Goal: Transaction & Acquisition: Subscribe to service/newsletter

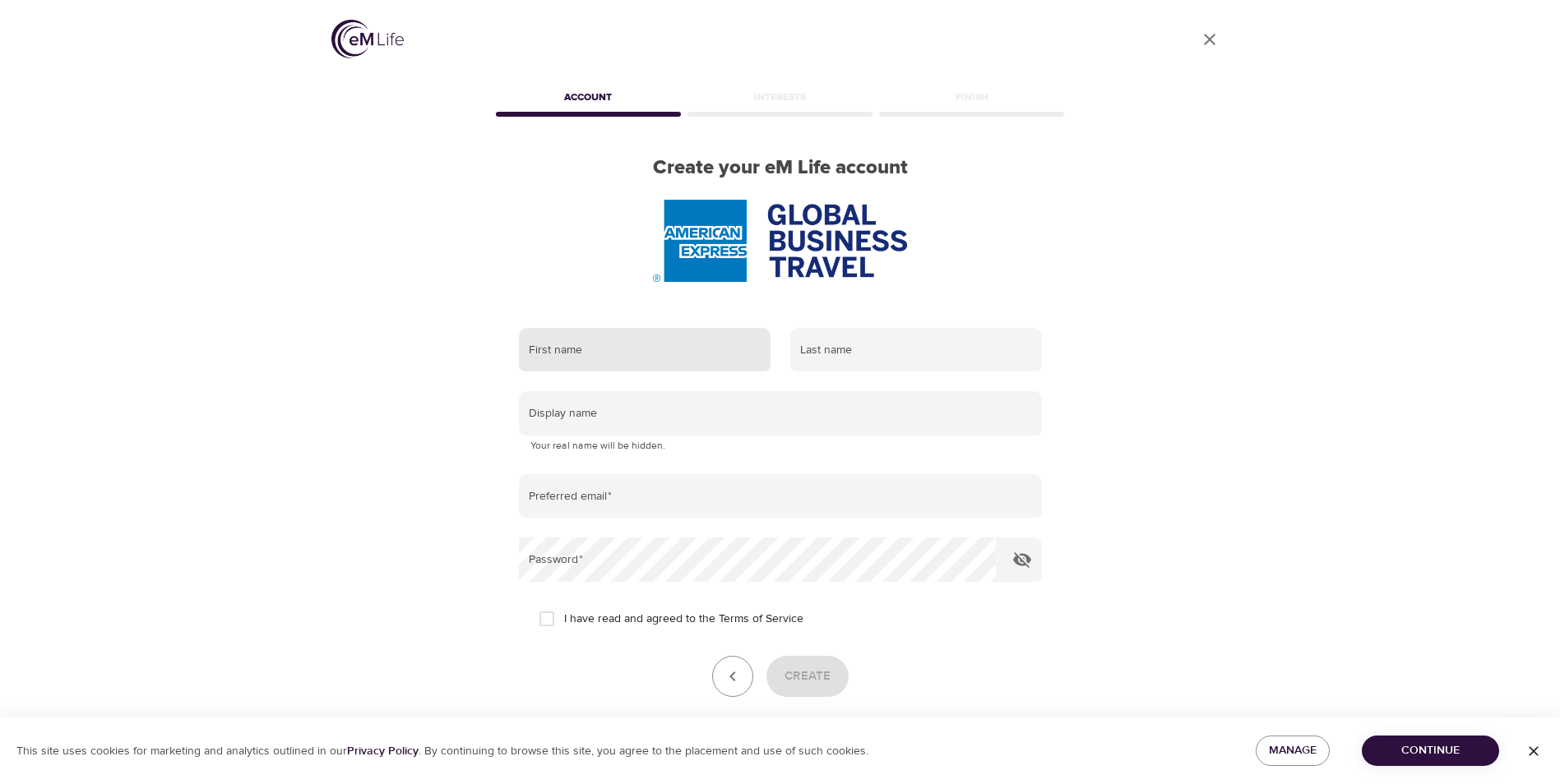
click at [663, 353] on input "text" at bounding box center [644, 350] width 252 height 44
type input "[GEOGRAPHIC_DATA]"
type input "[PERSON_NAME]"
type input "[EMAIL_ADDRESS][PERSON_NAME][DOMAIN_NAME]"
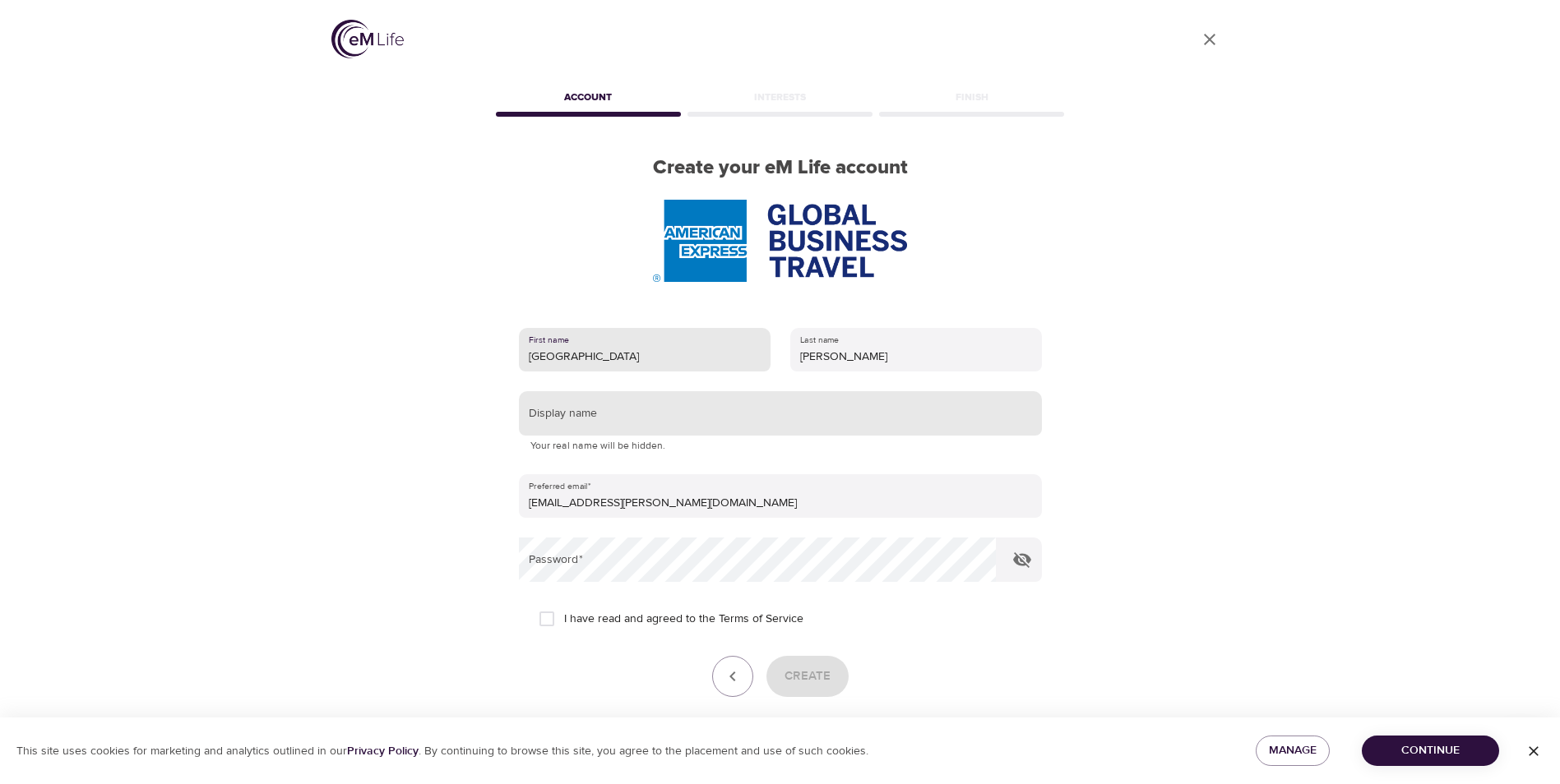
click at [632, 416] on input "text" at bounding box center [780, 413] width 523 height 44
click at [580, 416] on input "[GEOGRAPHIC_DATA]" at bounding box center [780, 413] width 523 height 44
type input "S"
type input "CharlotteGurl"
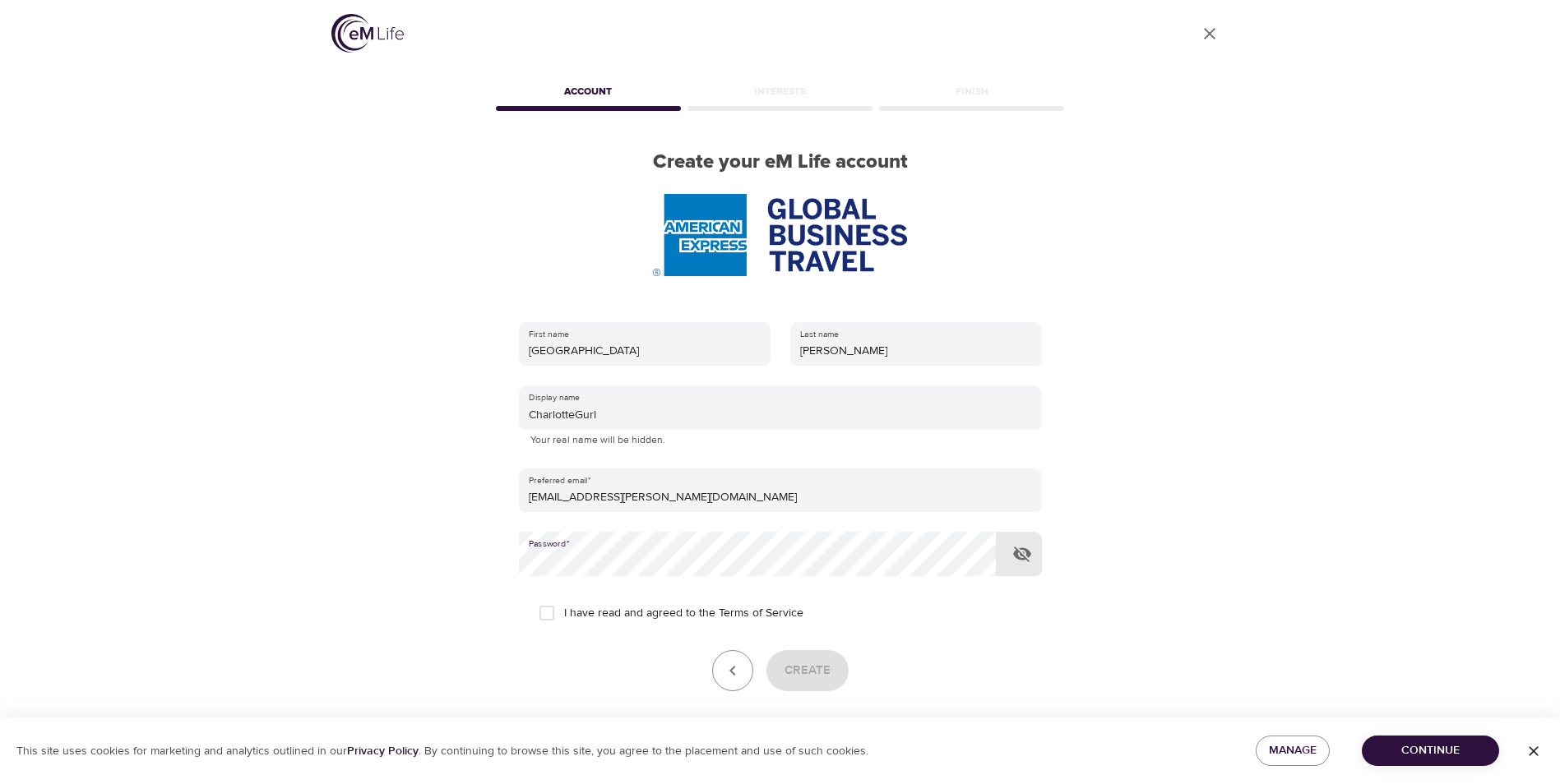
scroll to position [69, 0]
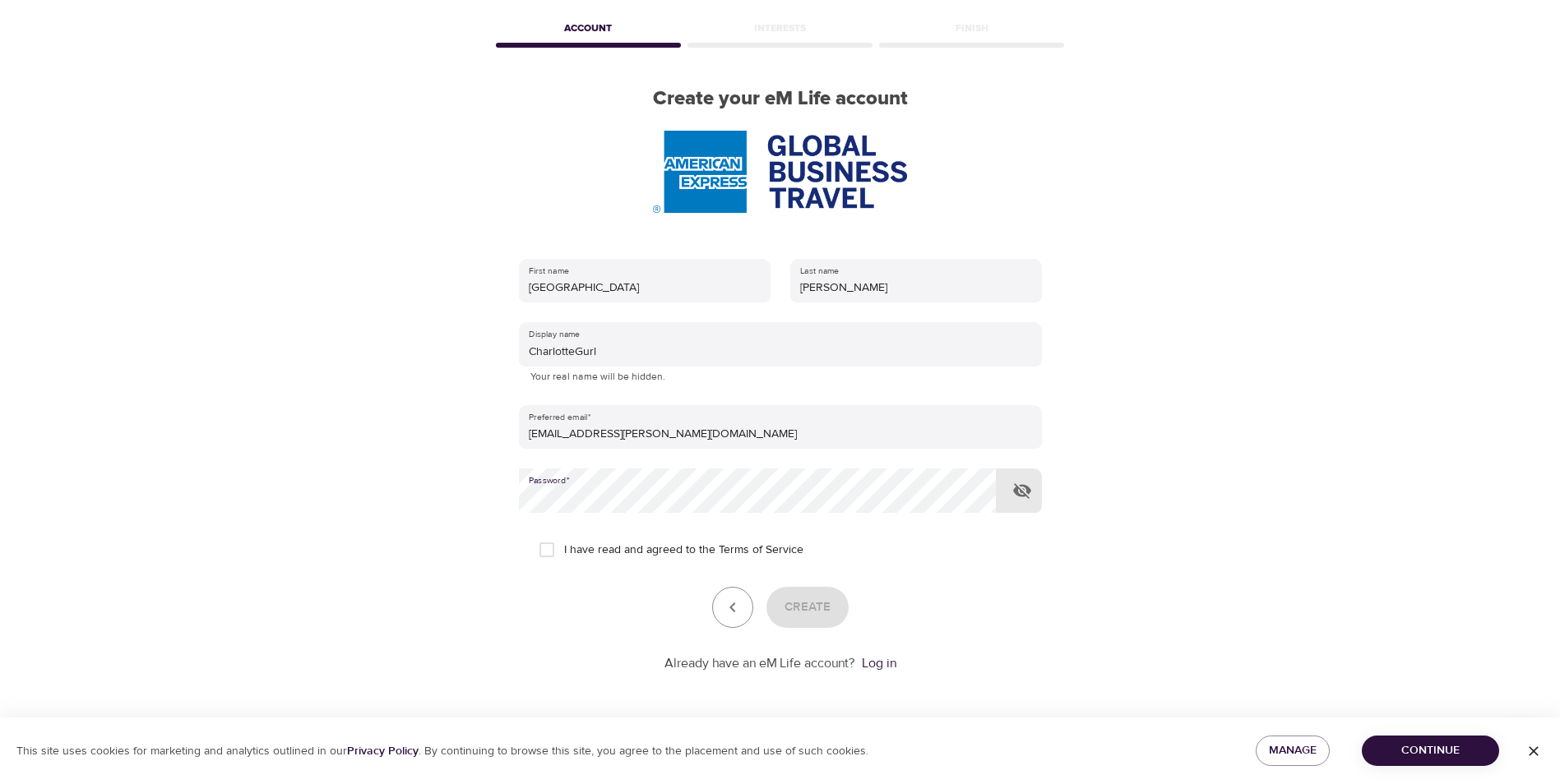
click at [1014, 494] on icon "button" at bounding box center [1022, 491] width 20 height 20
click at [555, 550] on input "I have read and agreed to the Terms of Service" at bounding box center [546, 549] width 34 height 34
checkbox input "true"
click at [806, 606] on span "Create" at bounding box center [807, 608] width 46 height 22
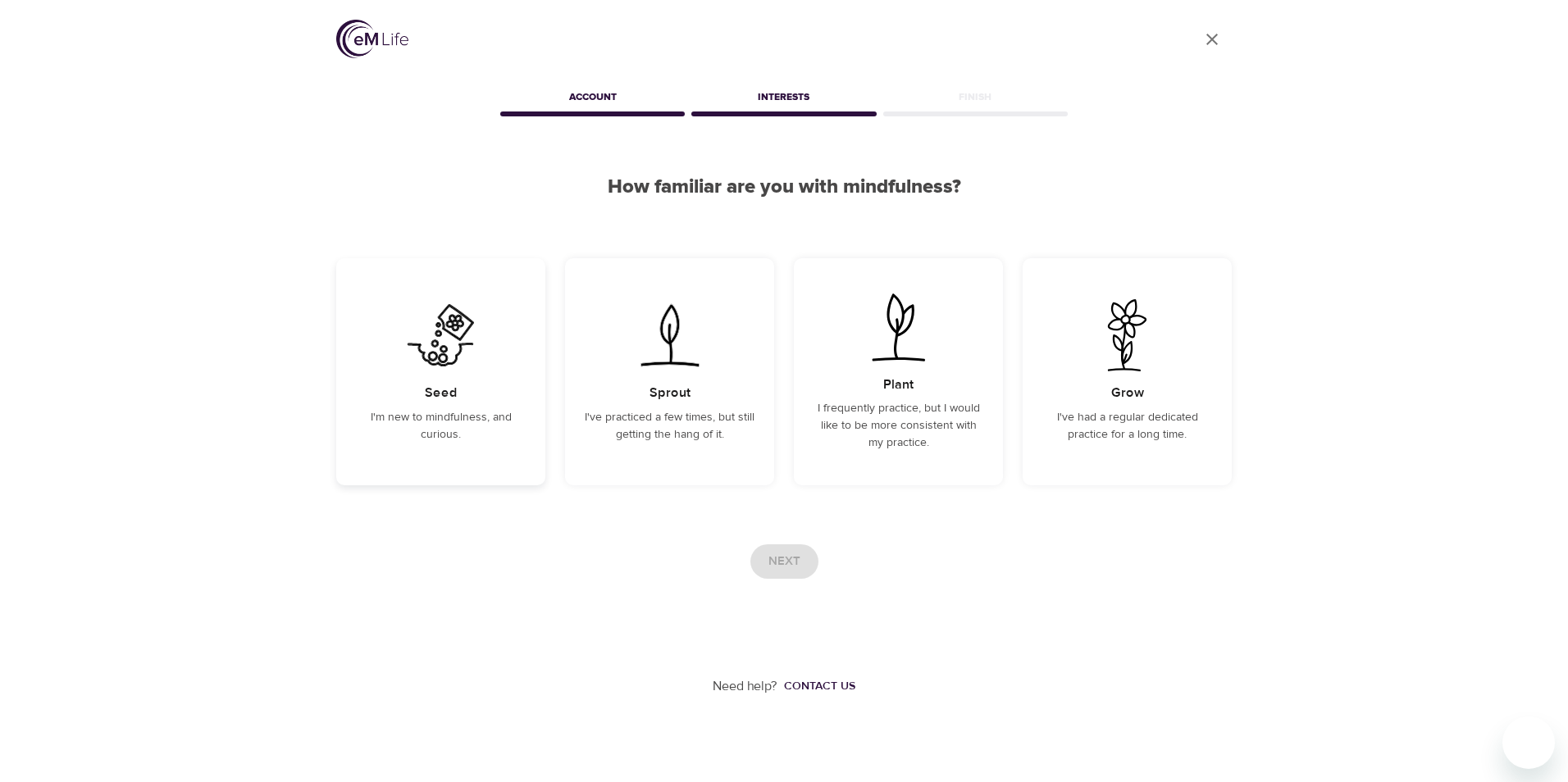
click at [436, 357] on img at bounding box center [440, 335] width 83 height 72
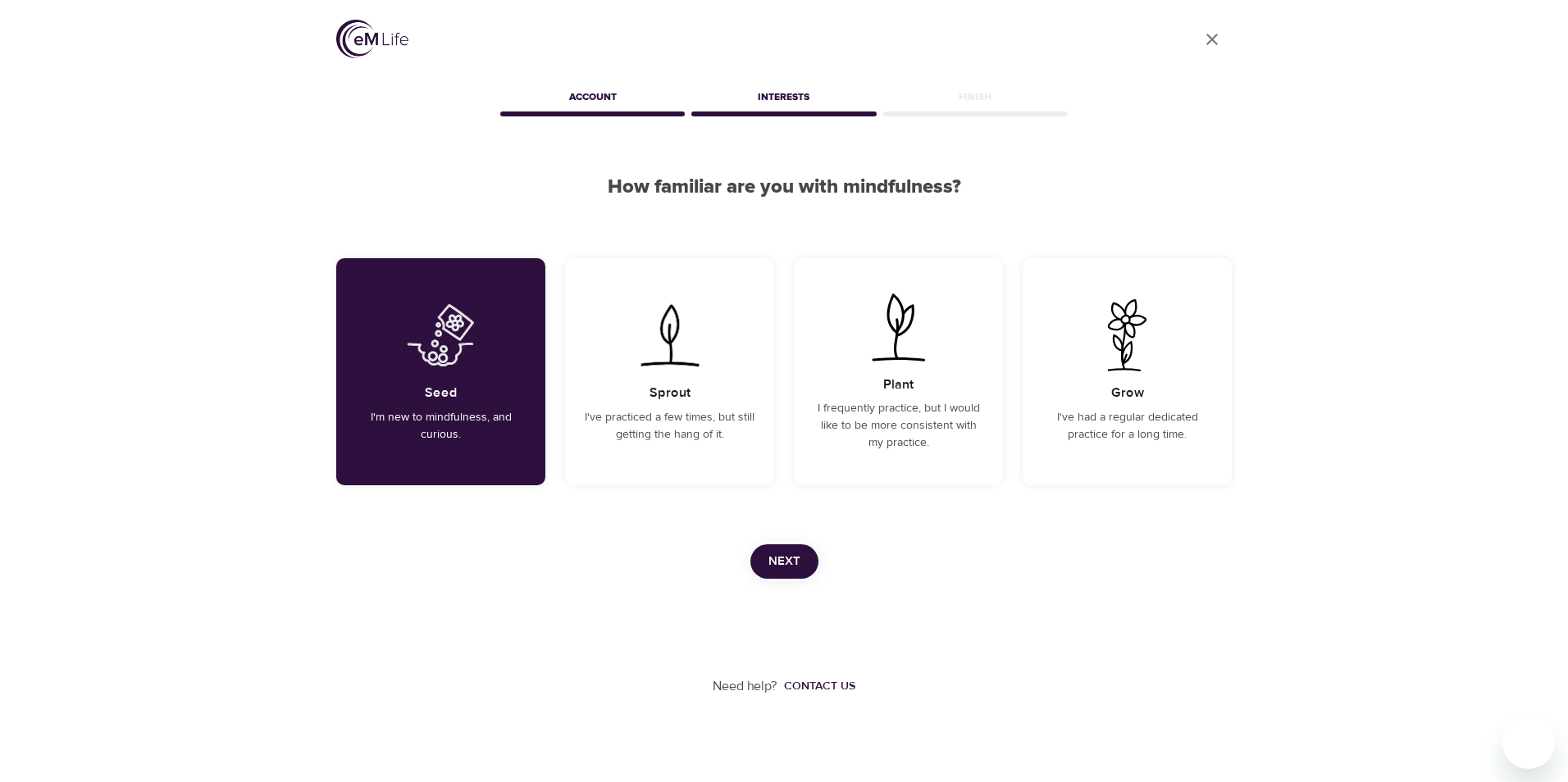
click at [781, 560] on span "Next" at bounding box center [784, 562] width 32 height 22
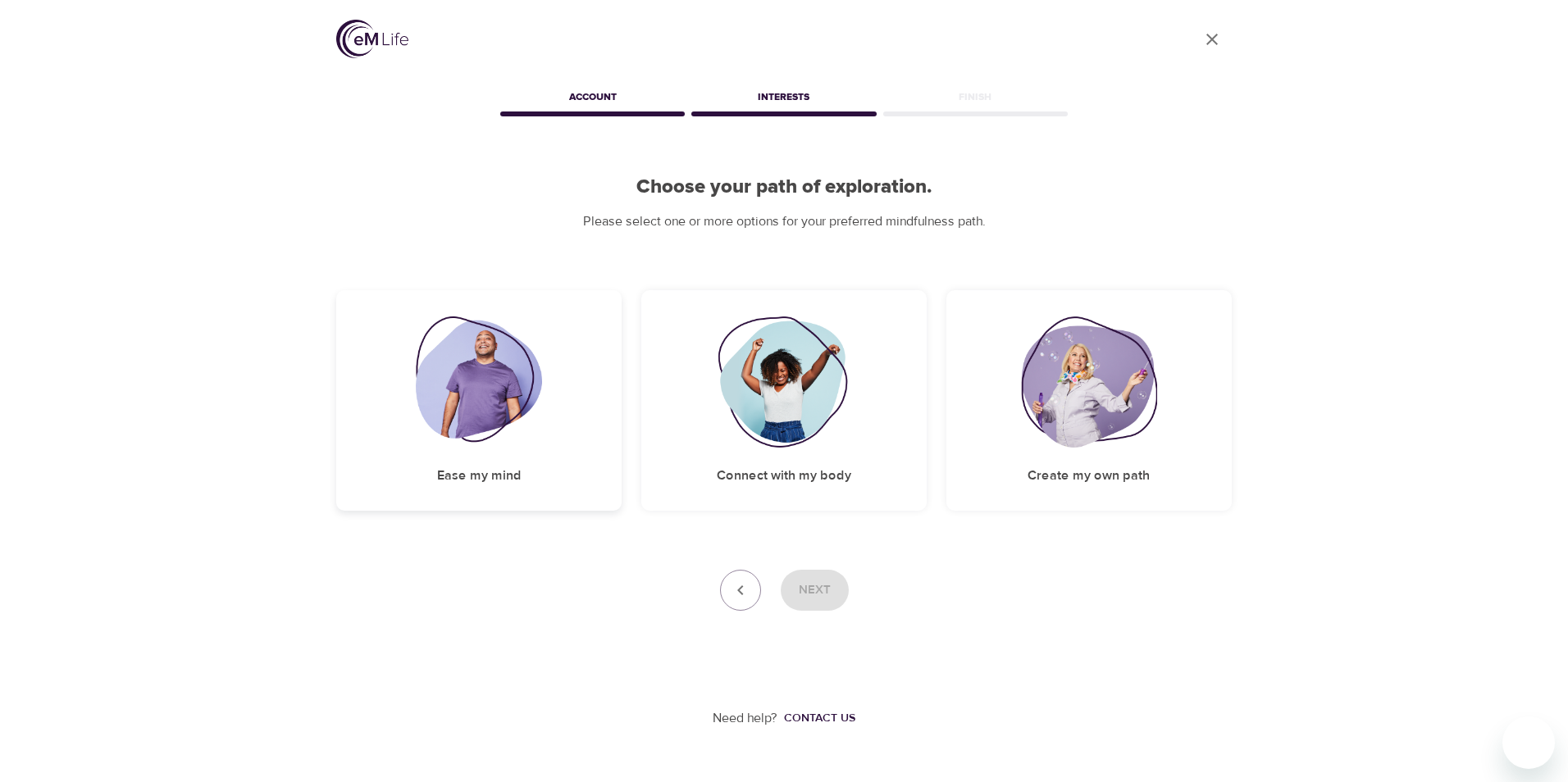
click at [497, 449] on div "Ease my mind" at bounding box center [479, 401] width 285 height 221
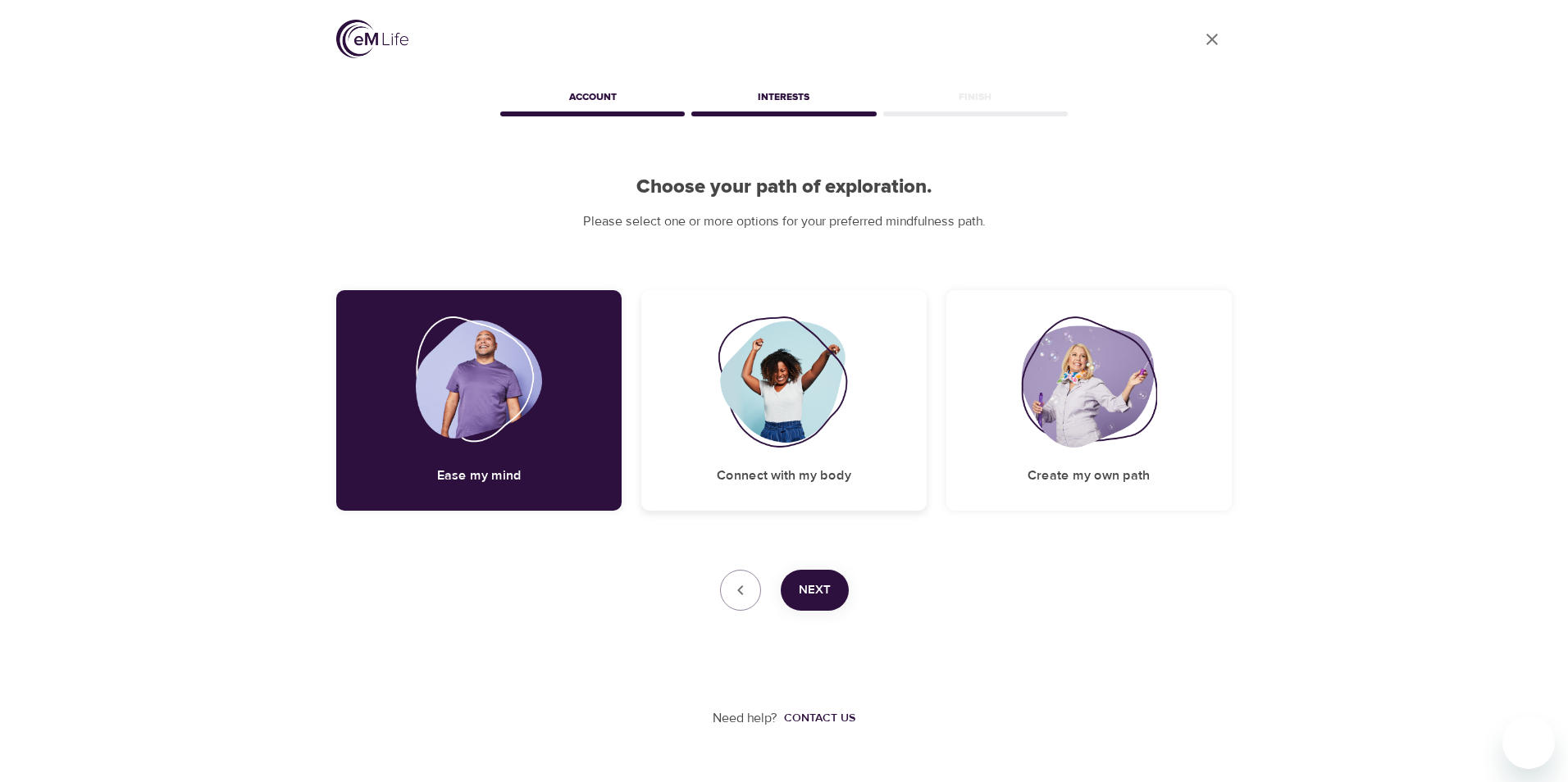
click at [756, 412] on img at bounding box center [784, 382] width 133 height 131
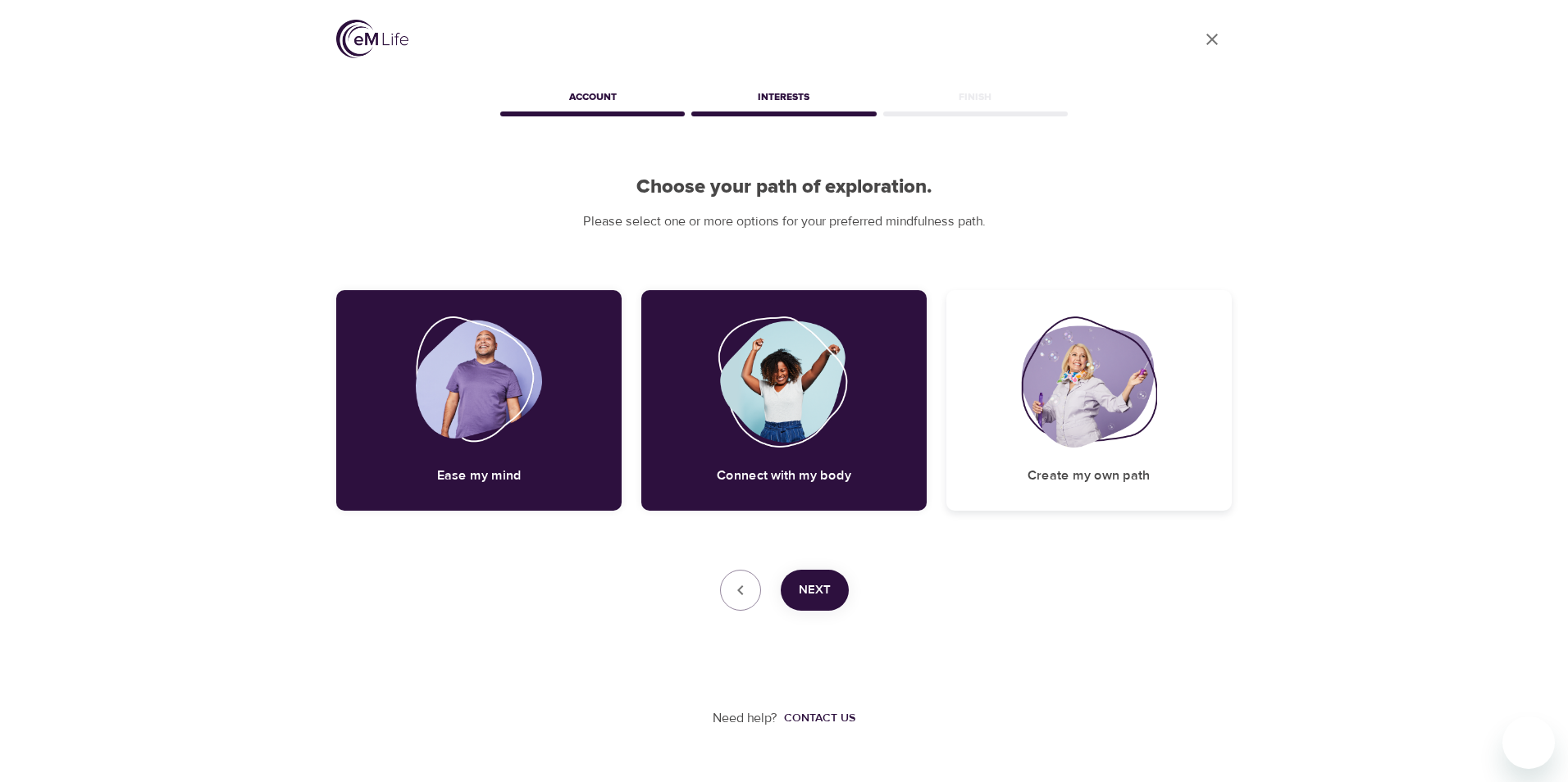
click at [1033, 413] on img at bounding box center [1088, 382] width 136 height 131
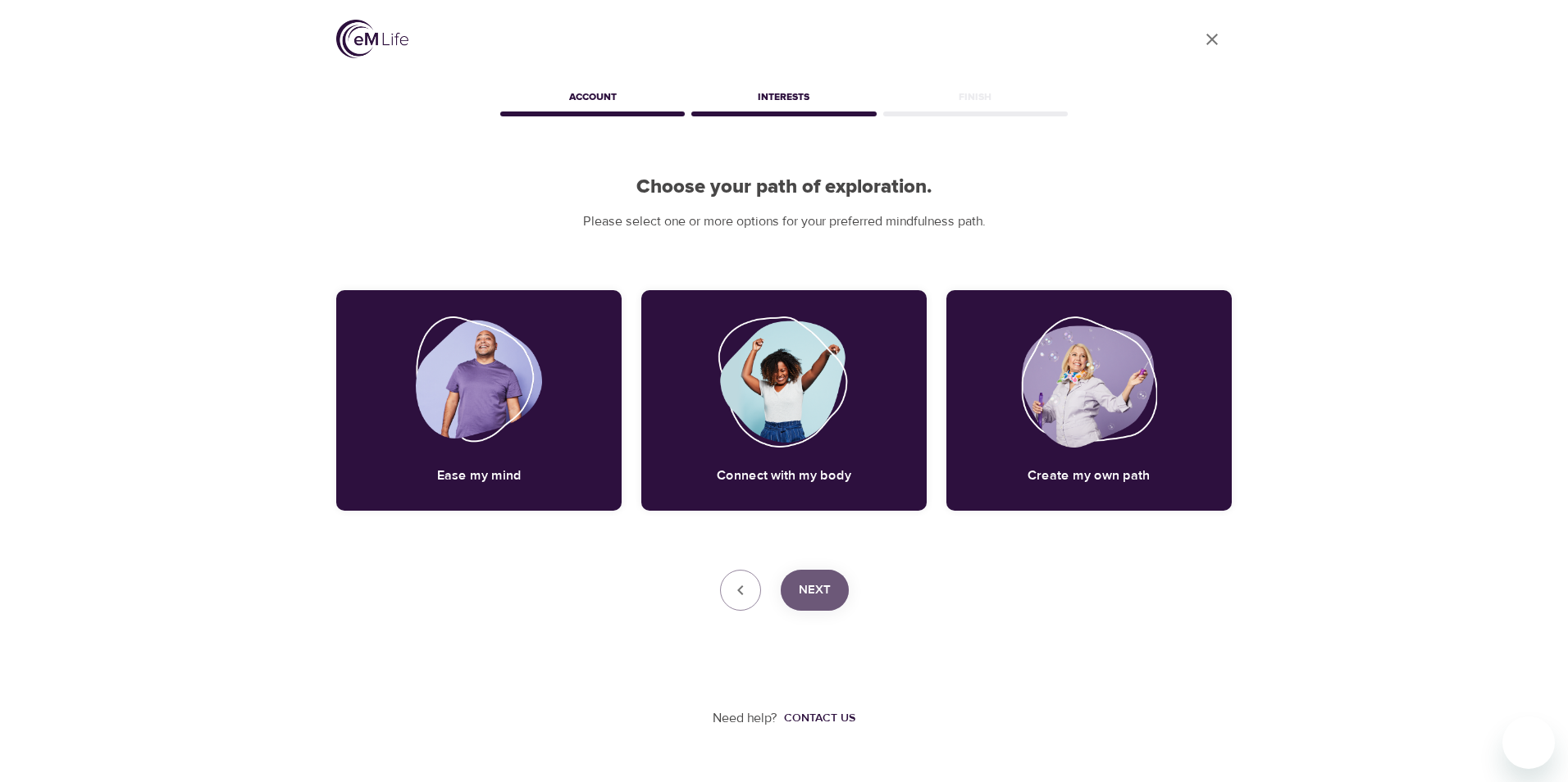
click at [827, 581] on span "Next" at bounding box center [814, 590] width 32 height 22
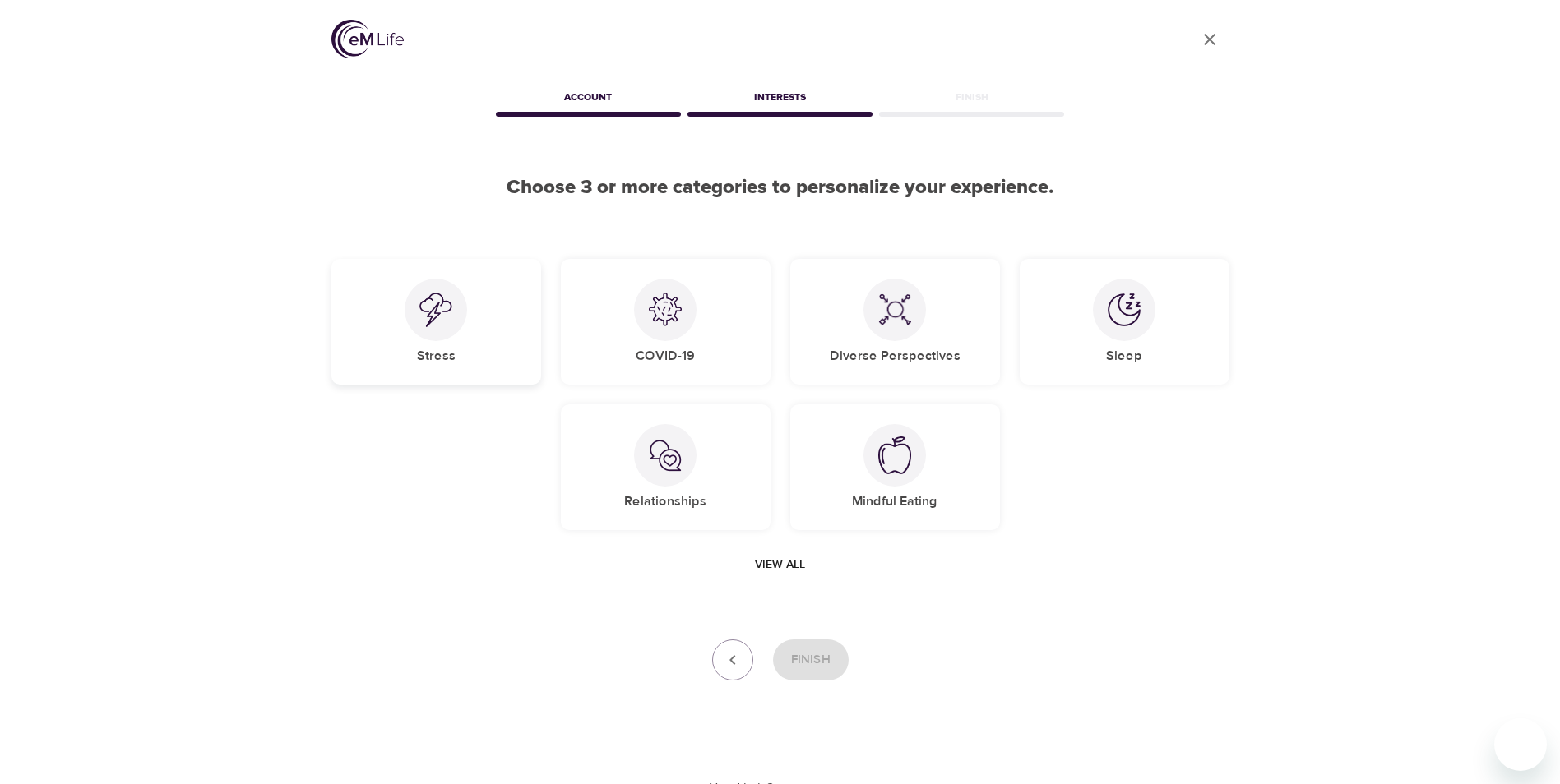
click at [407, 342] on div "Stress" at bounding box center [436, 321] width 210 height 125
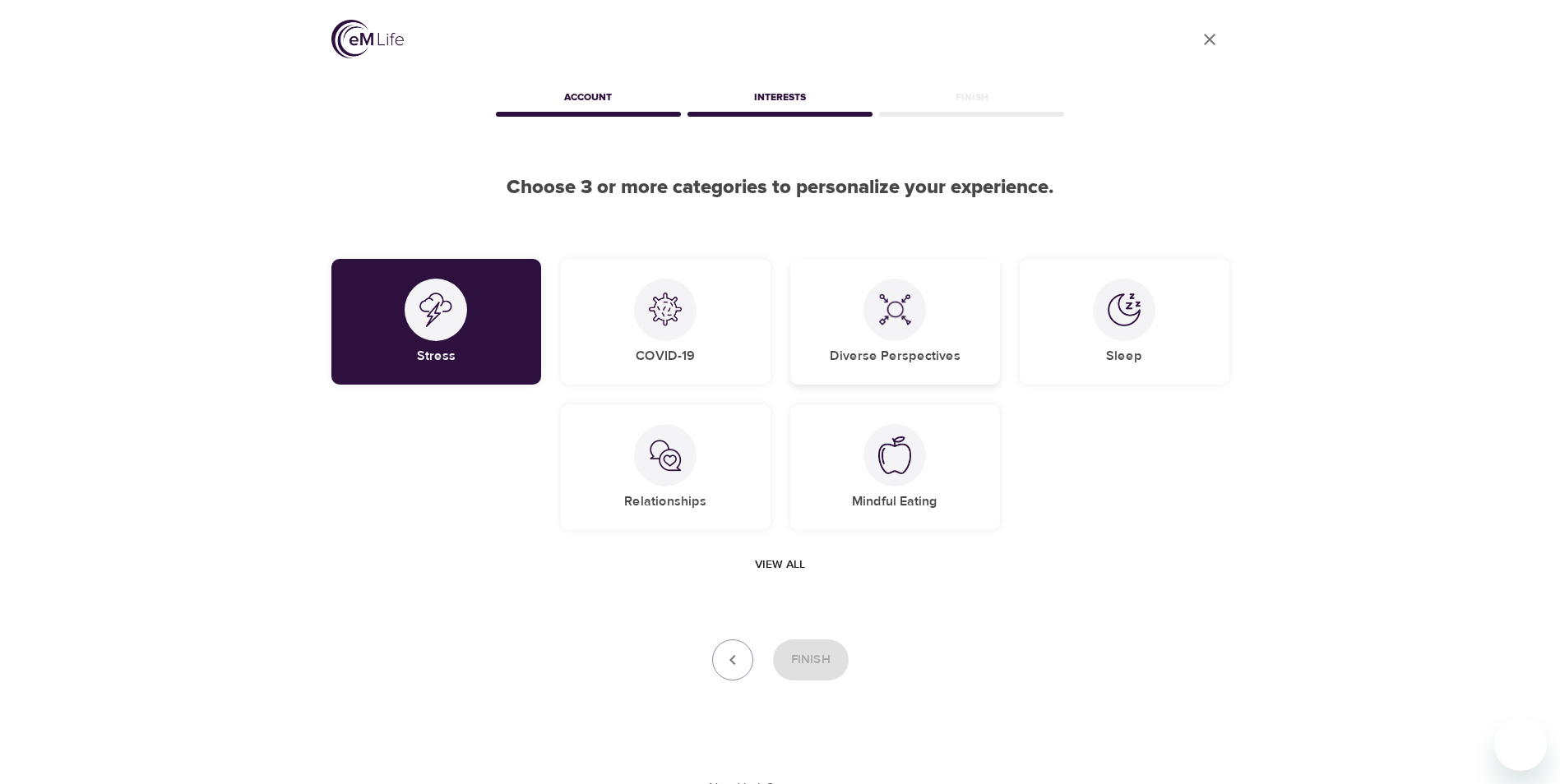
click at [943, 328] on div "Diverse Perspectives" at bounding box center [895, 321] width 210 height 125
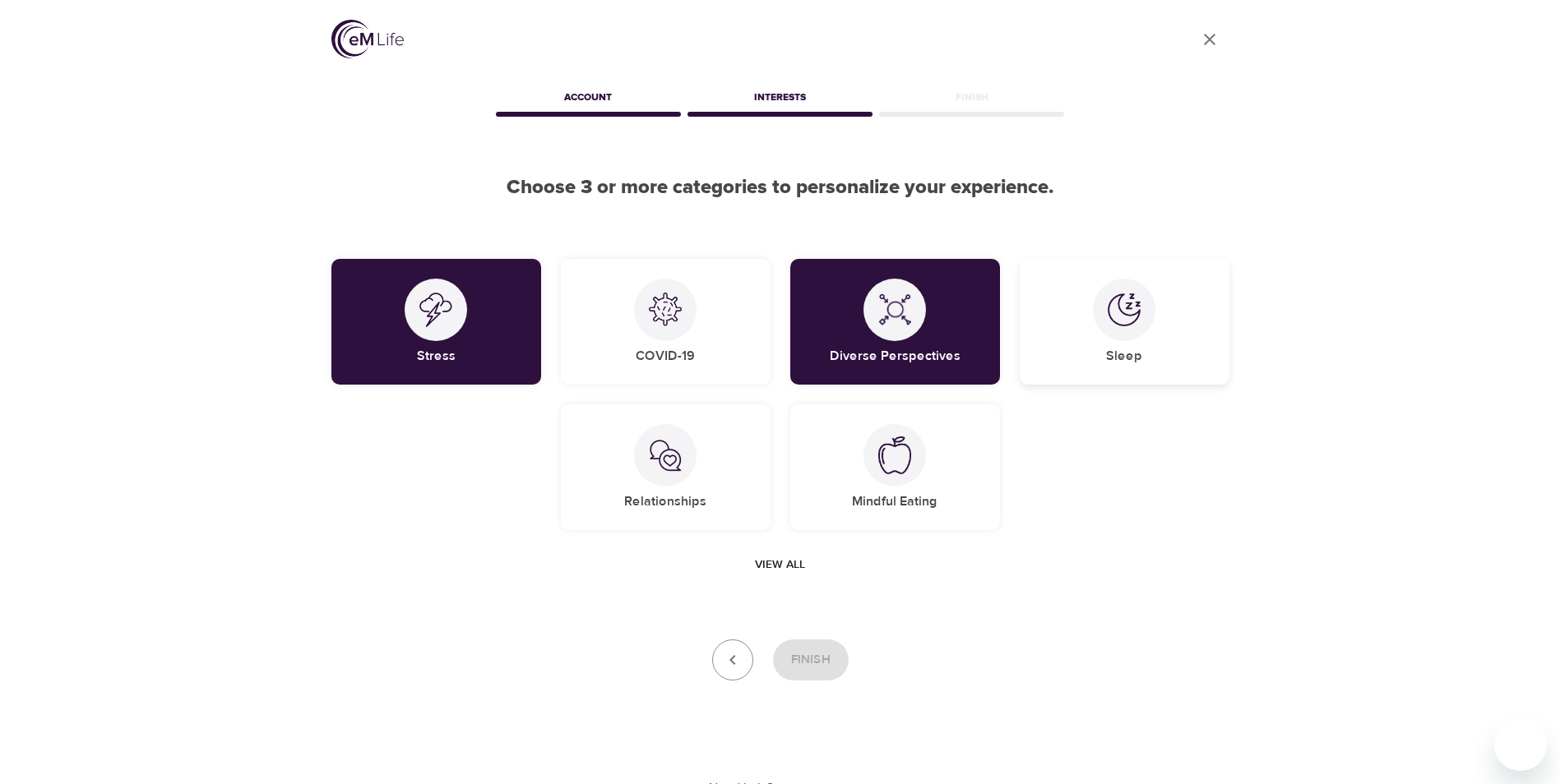
click at [1131, 317] on img at bounding box center [1125, 310] width 33 height 33
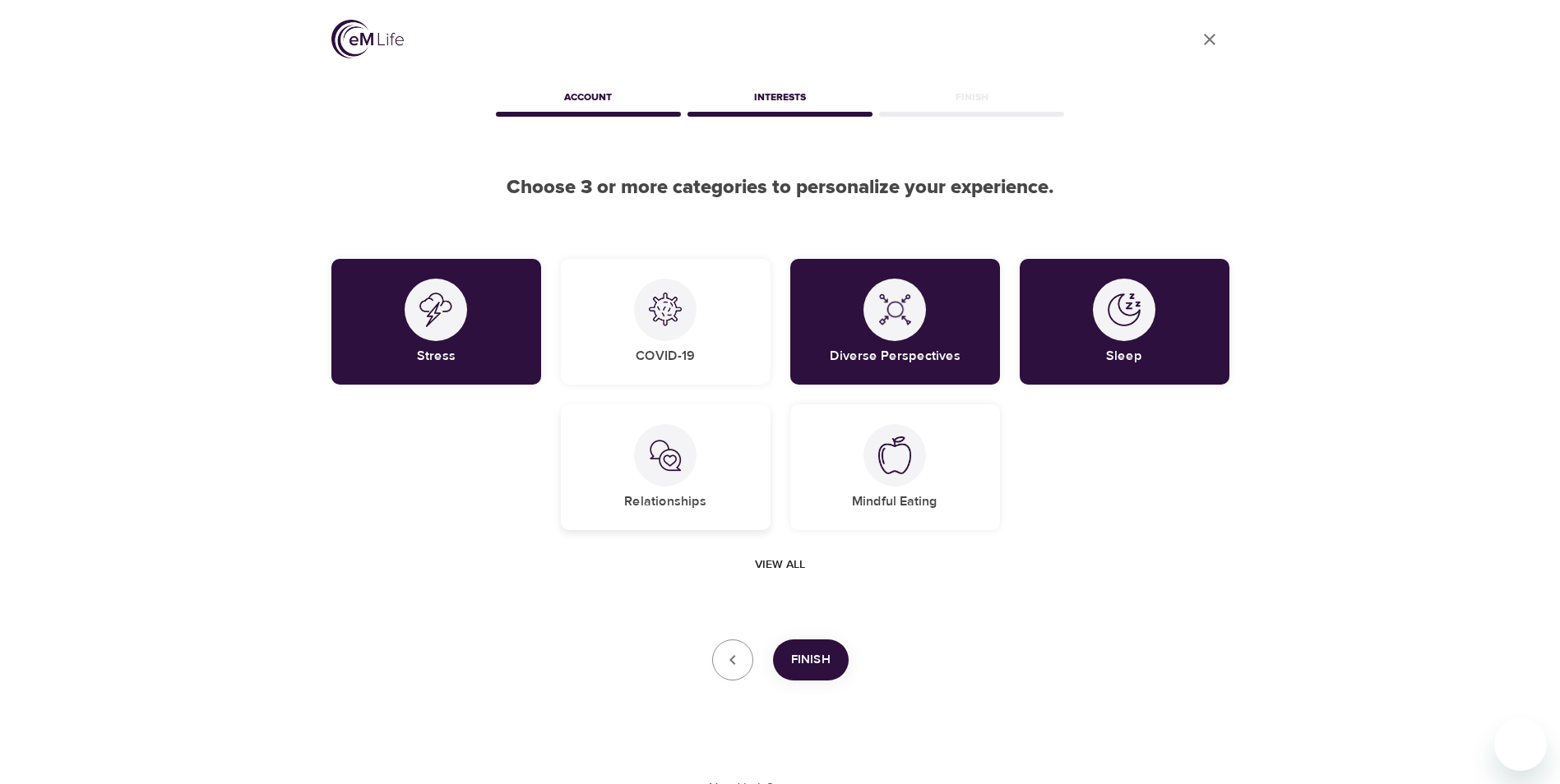
click at [679, 486] on div "Relationships" at bounding box center [666, 467] width 210 height 125
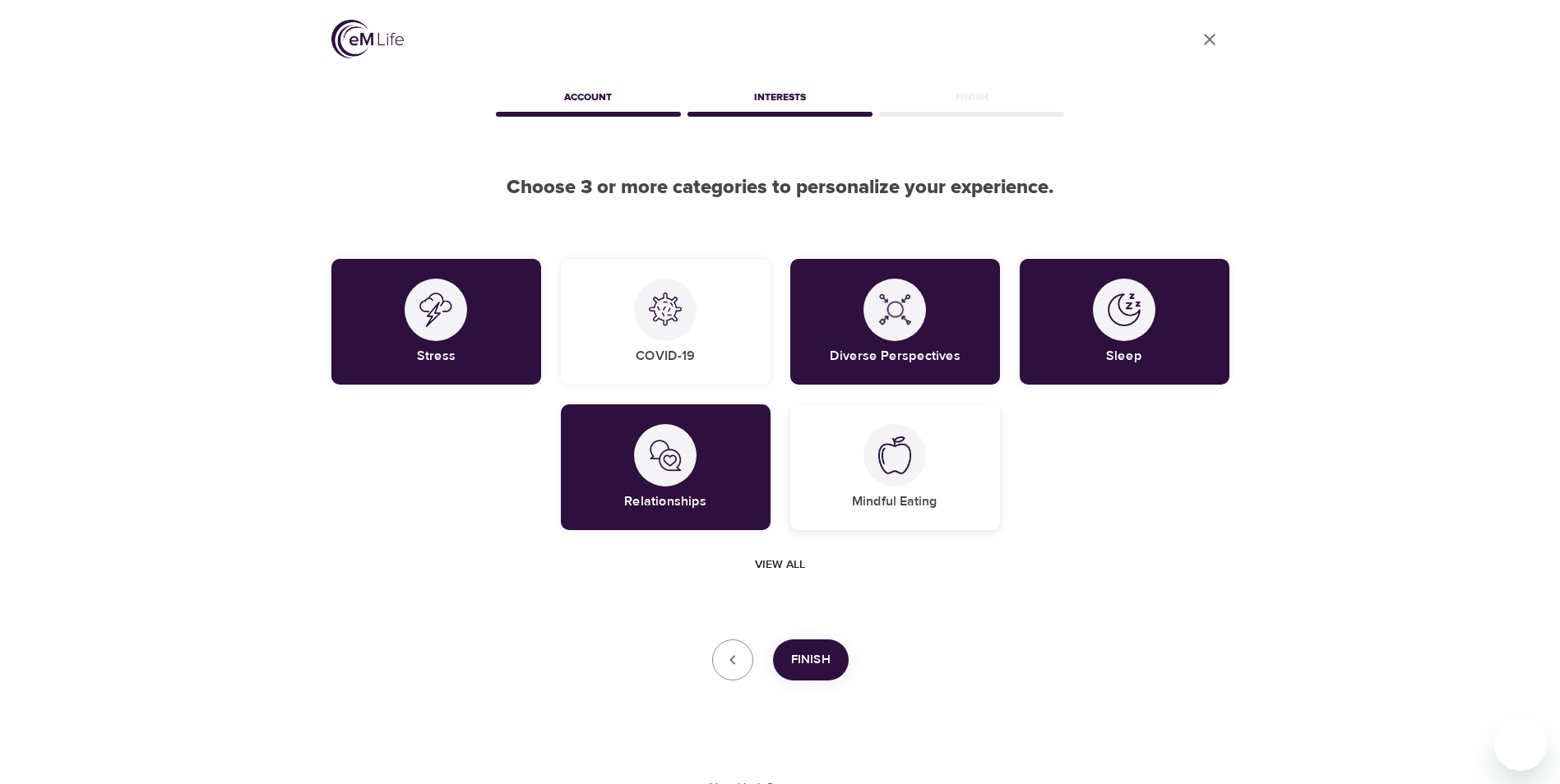
click at [931, 473] on div "Mindful Eating" at bounding box center [895, 467] width 210 height 125
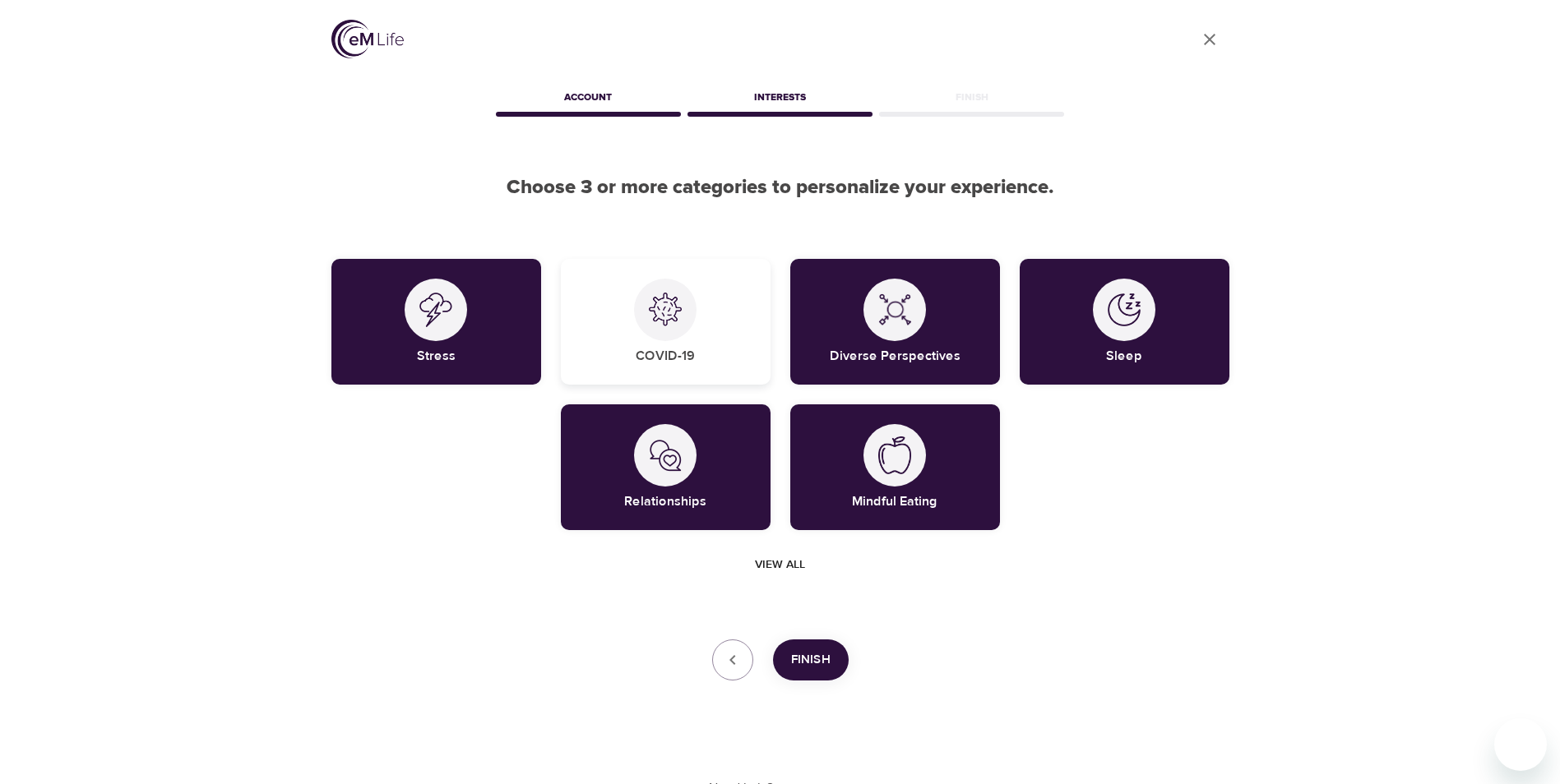
click at [683, 339] on div "COVID-19" at bounding box center [666, 321] width 210 height 125
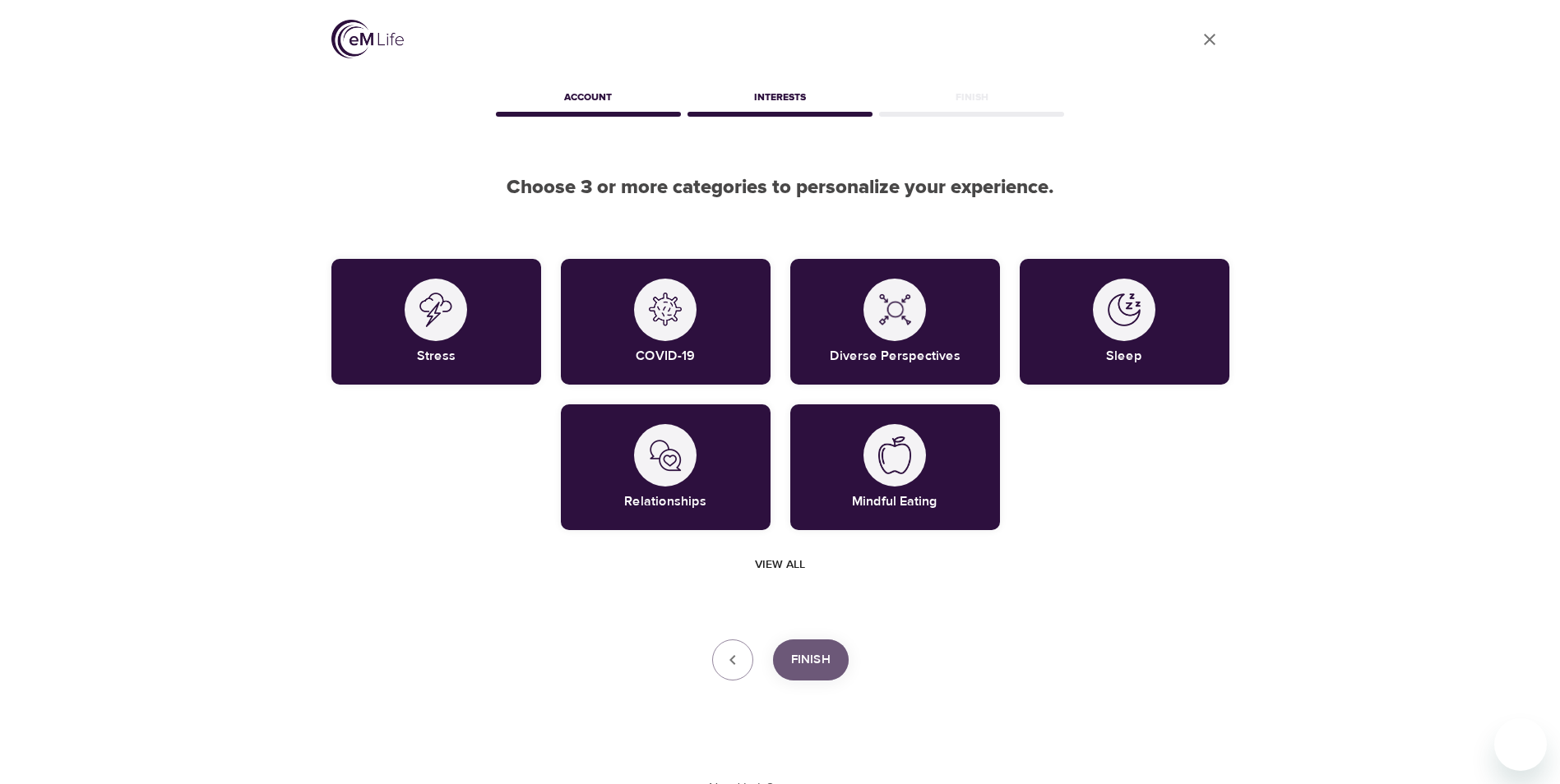
click at [802, 655] on span "Finish" at bounding box center [811, 661] width 39 height 22
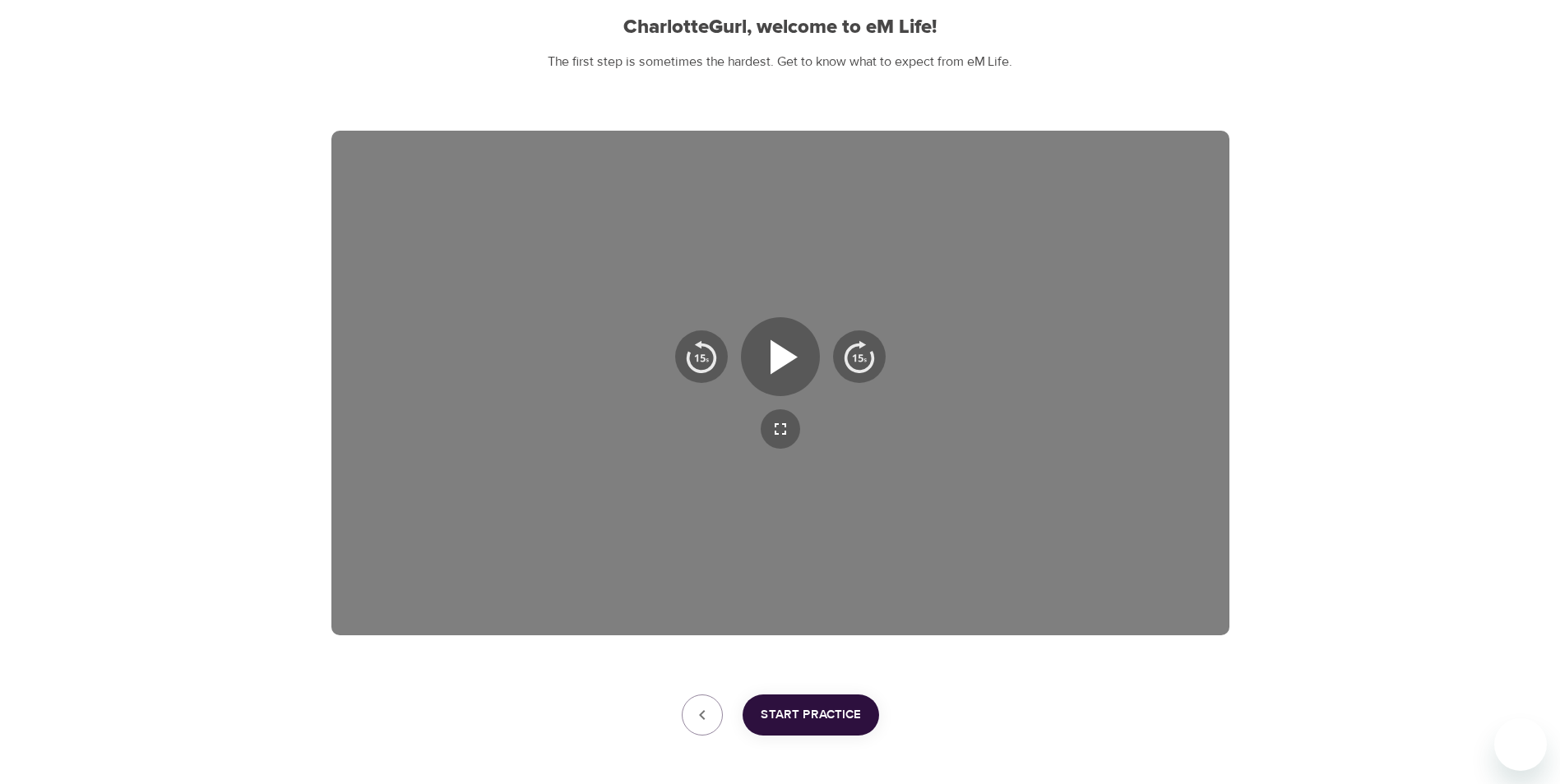
scroll to position [161, 0]
click at [782, 358] on icon "button" at bounding box center [784, 356] width 27 height 34
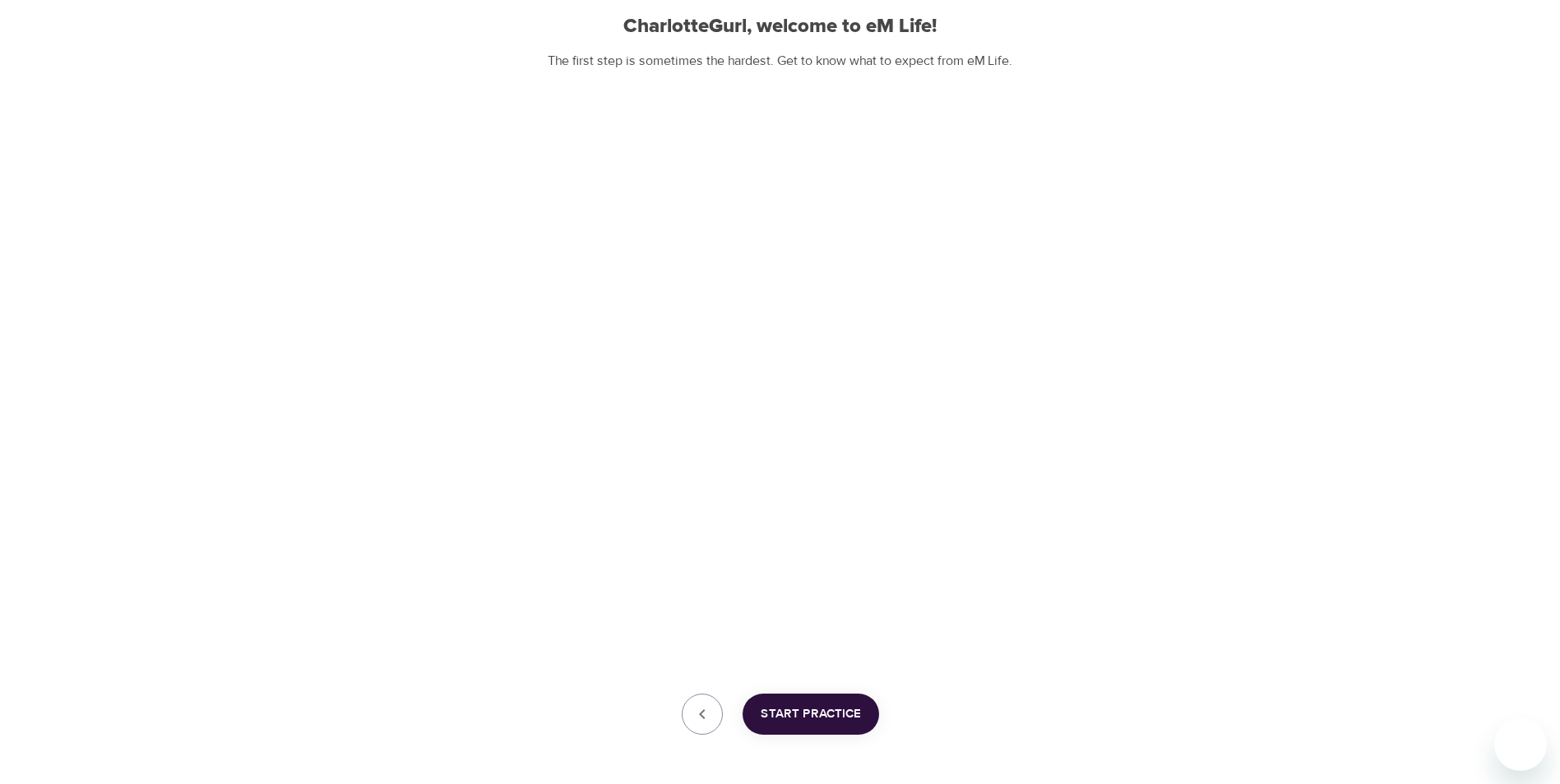
click at [822, 713] on span "Start Practice" at bounding box center [811, 714] width 100 height 22
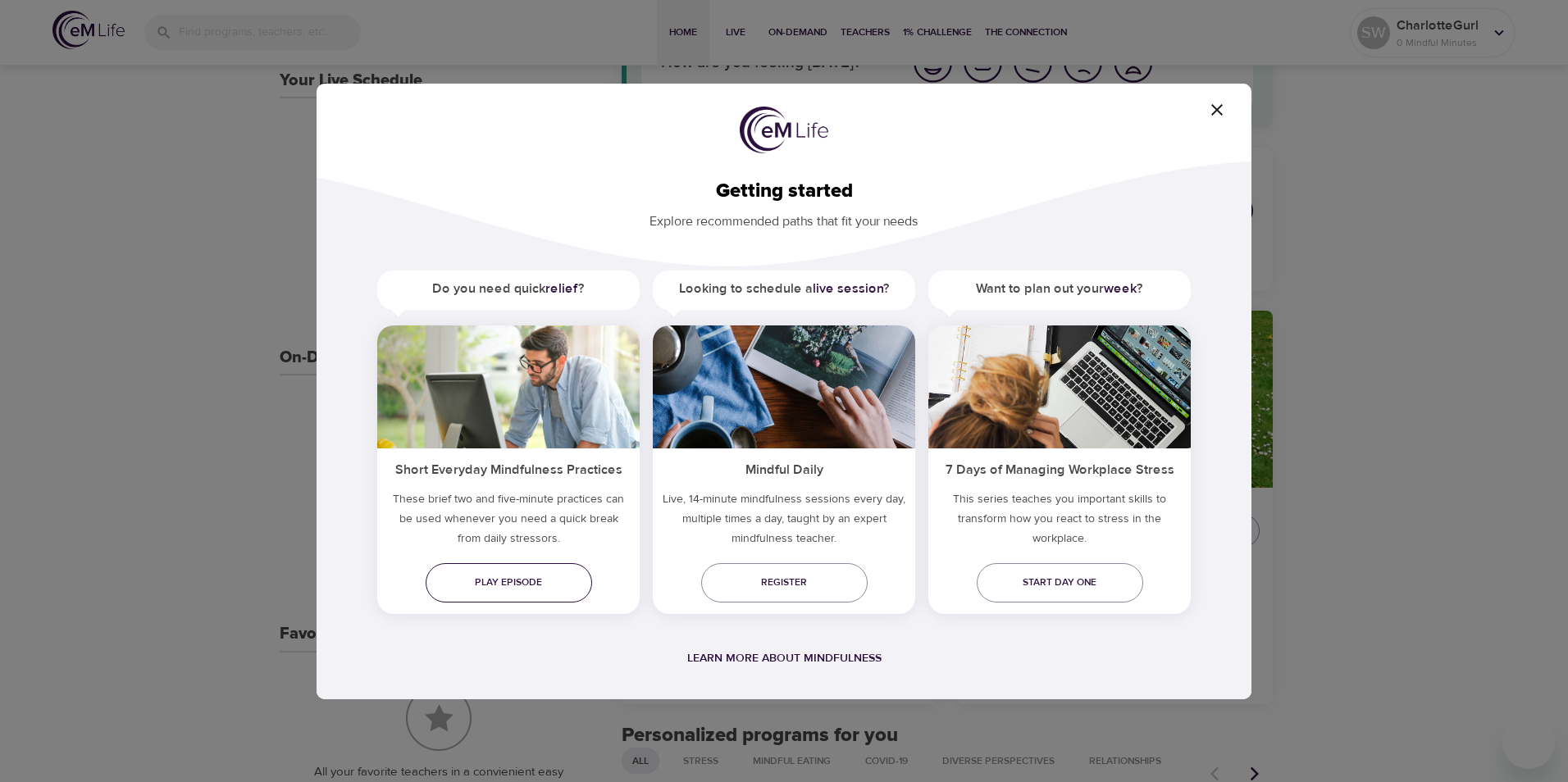
click at [501, 576] on span "Play episode" at bounding box center [508, 583] width 140 height 18
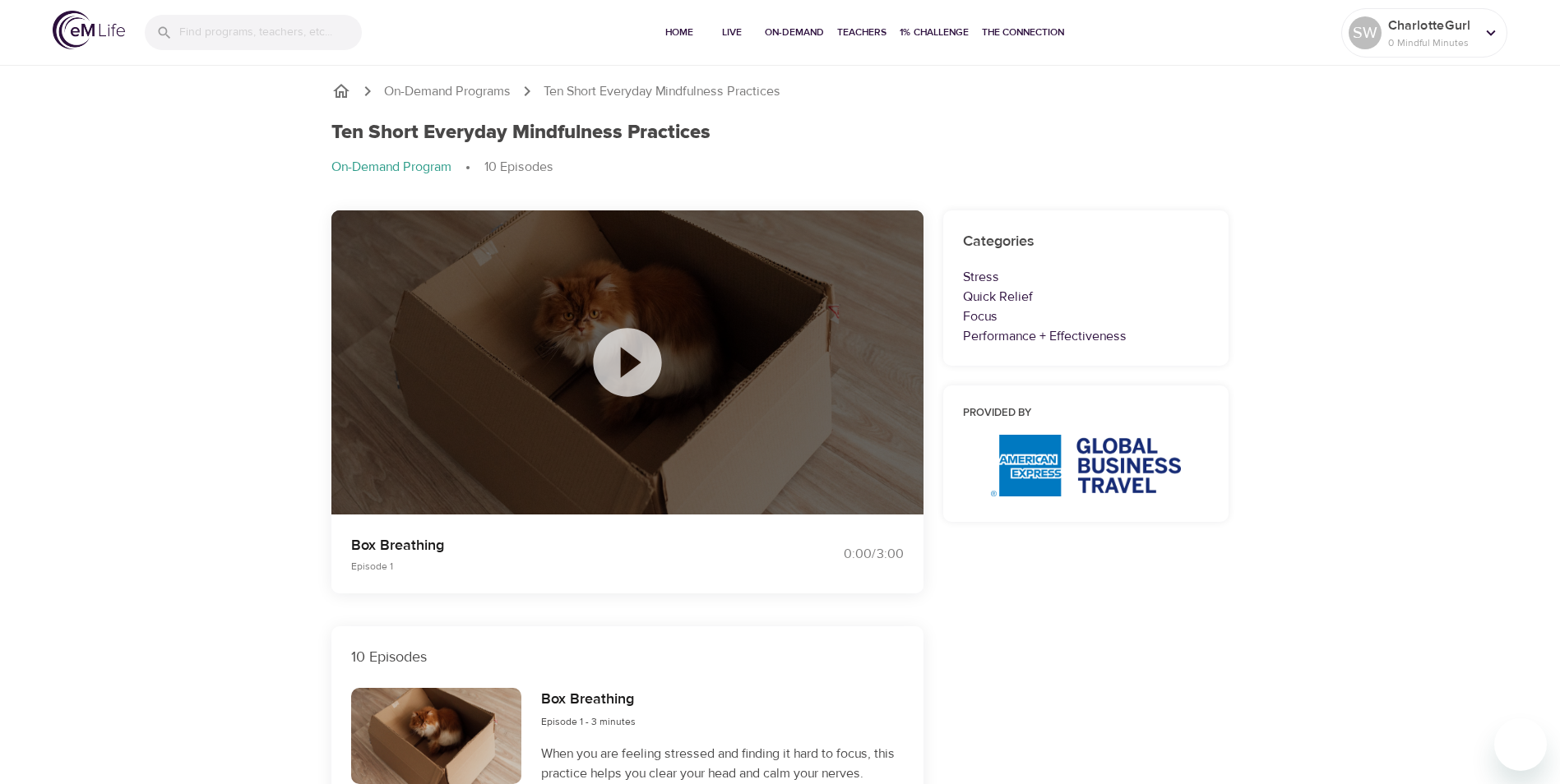
click at [788, 121] on div "Ten Short Everyday Mindfulness Practices On-Demand Program 10 Episodes" at bounding box center [780, 155] width 918 height 89
